Goal: Task Accomplishment & Management: Manage account settings

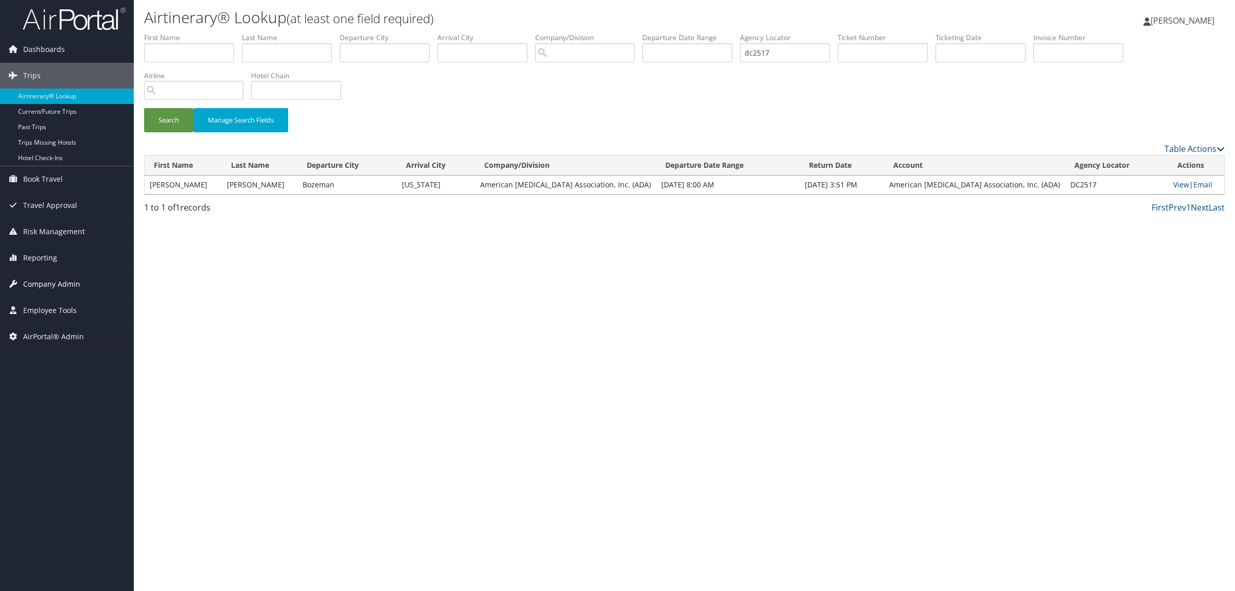
click at [72, 287] on span "Company Admin" at bounding box center [51, 284] width 57 height 26
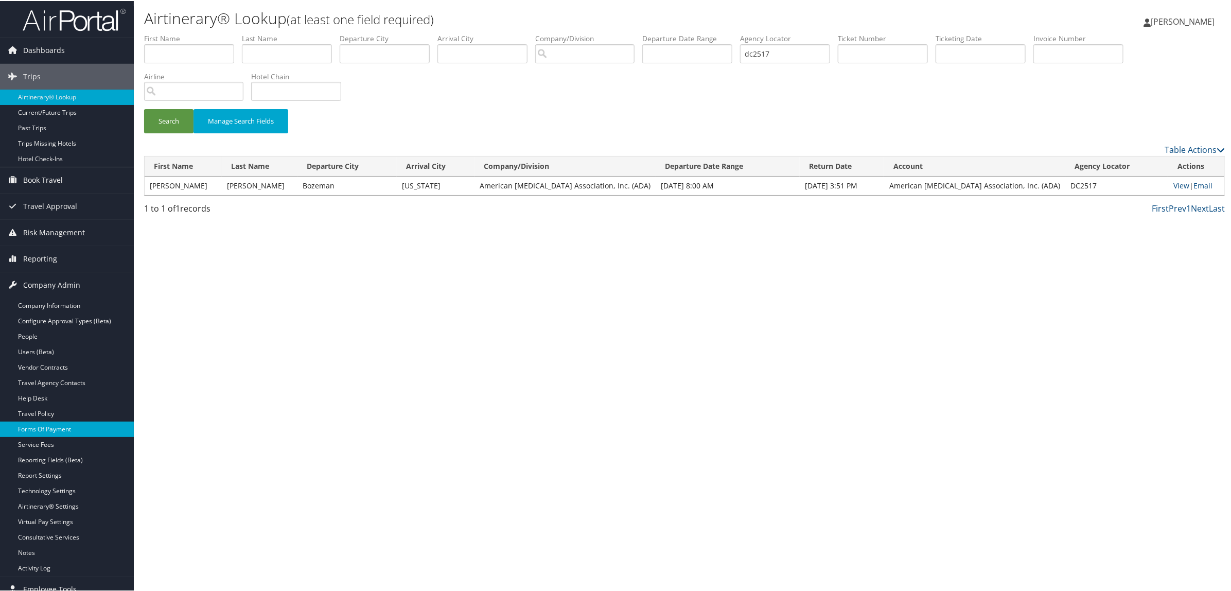
click at [49, 426] on link "Forms Of Payment" at bounding box center [67, 428] width 134 height 15
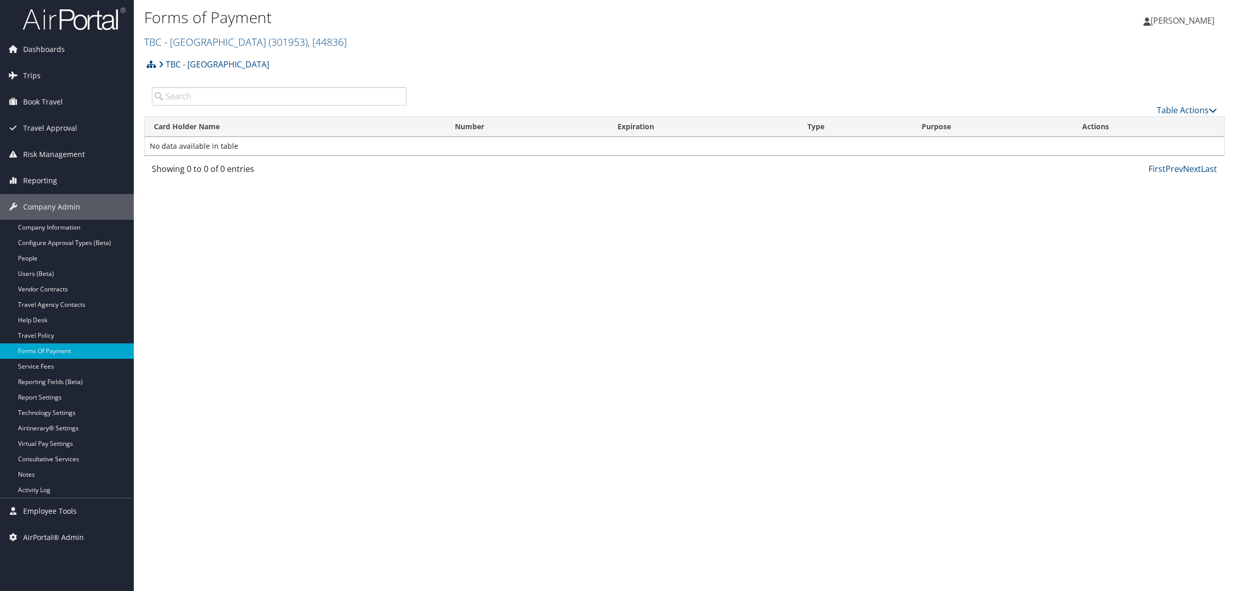
click at [224, 34] on h2 "TBC - Northeastern University ( 301953 ) , [ 44836 ]" at bounding box center [504, 41] width 721 height 18
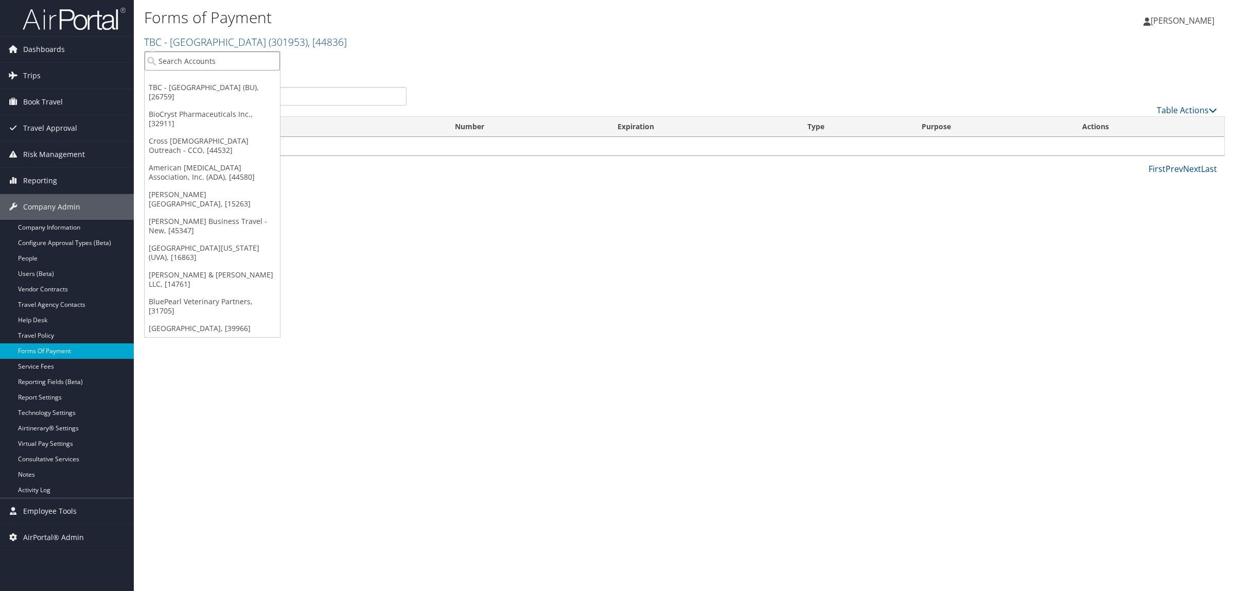
click at [222, 64] on input "search" at bounding box center [212, 60] width 135 height 19
type input "american diabe"
click at [267, 88] on div "Account" at bounding box center [275, 88] width 272 height 9
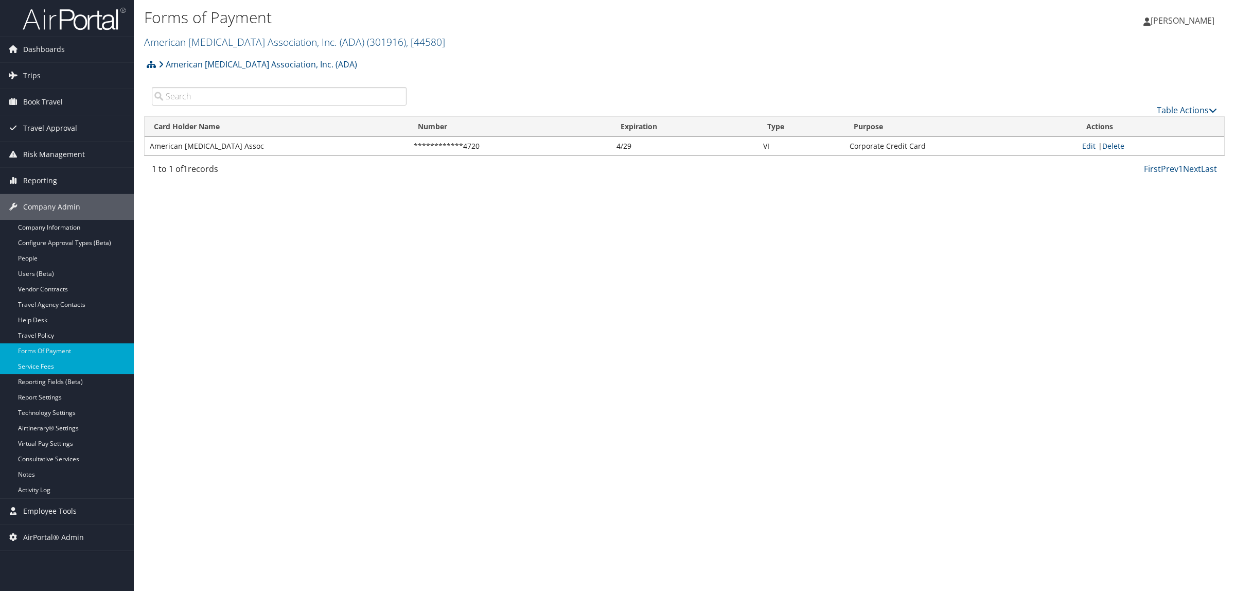
click at [44, 363] on link "Service Fees" at bounding box center [67, 366] width 134 height 15
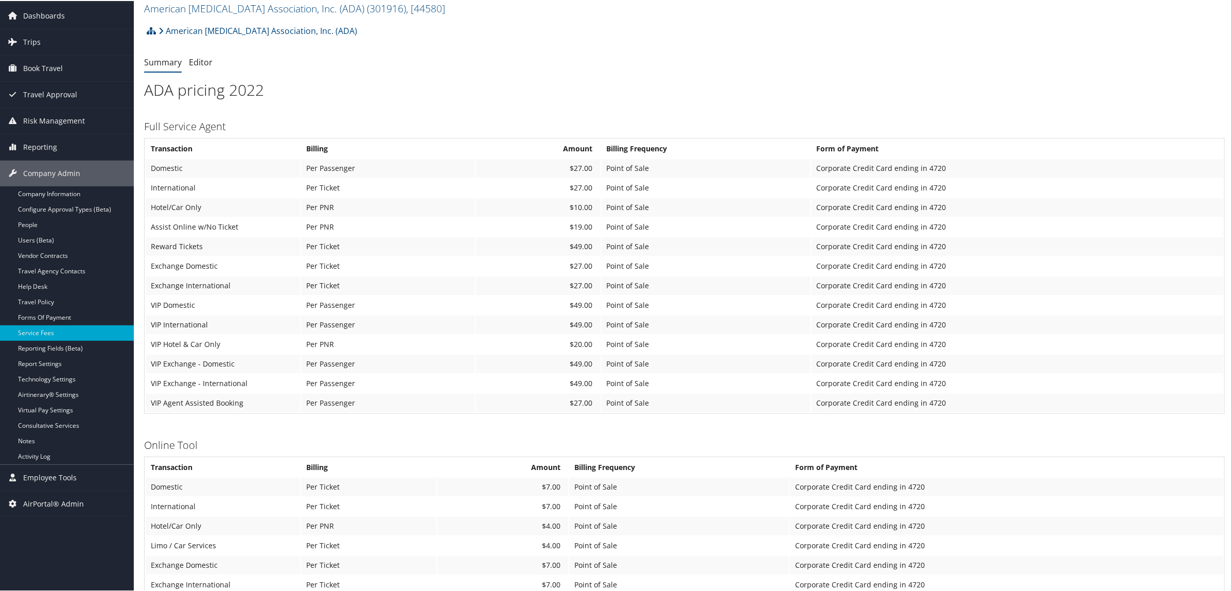
scroll to position [64, 0]
